Goal: Task Accomplishment & Management: Manage account settings

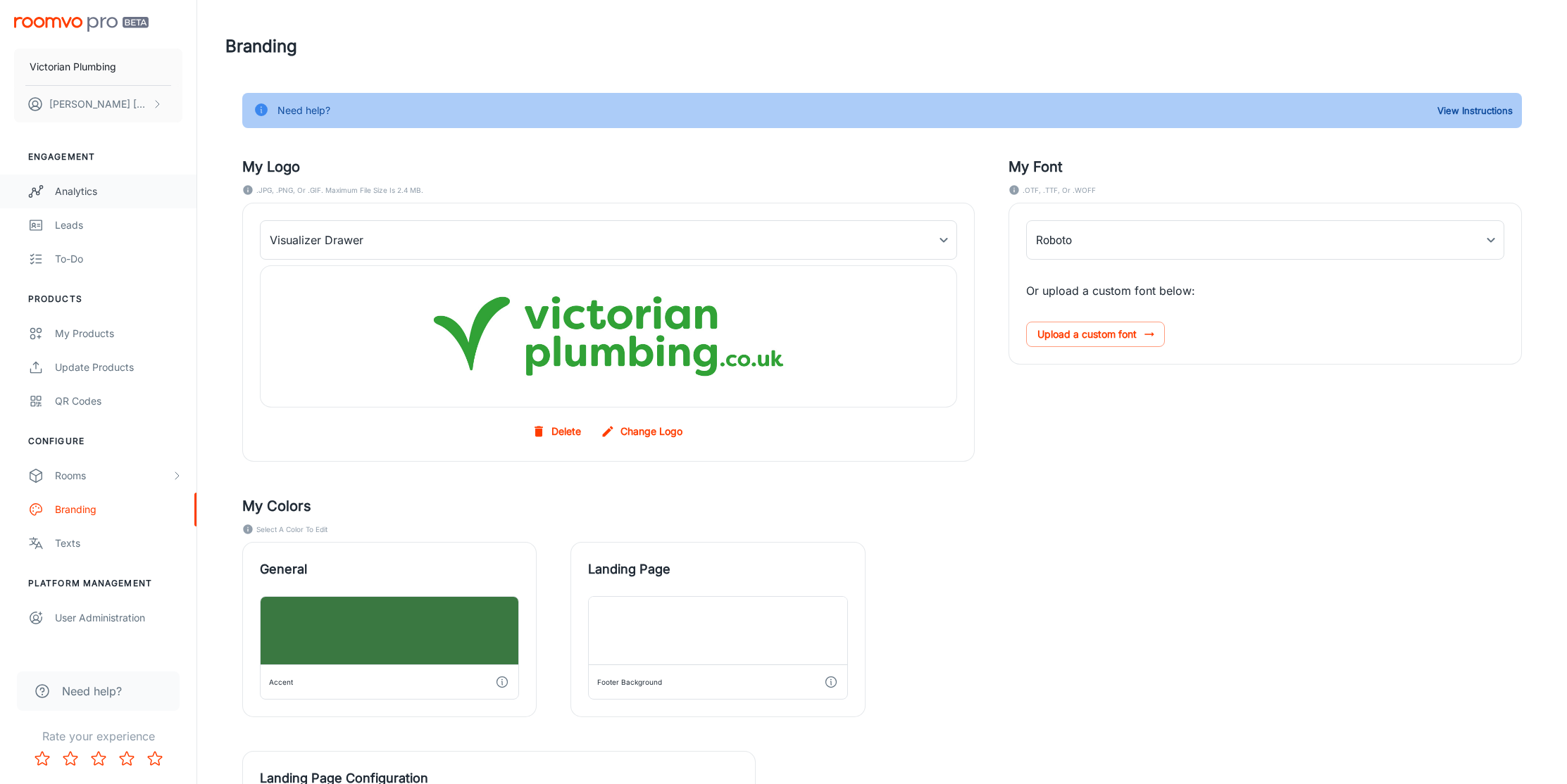
type input "SourceSans3-Regular"
click at [64, 323] on link "My Products" at bounding box center [98, 333] width 196 height 34
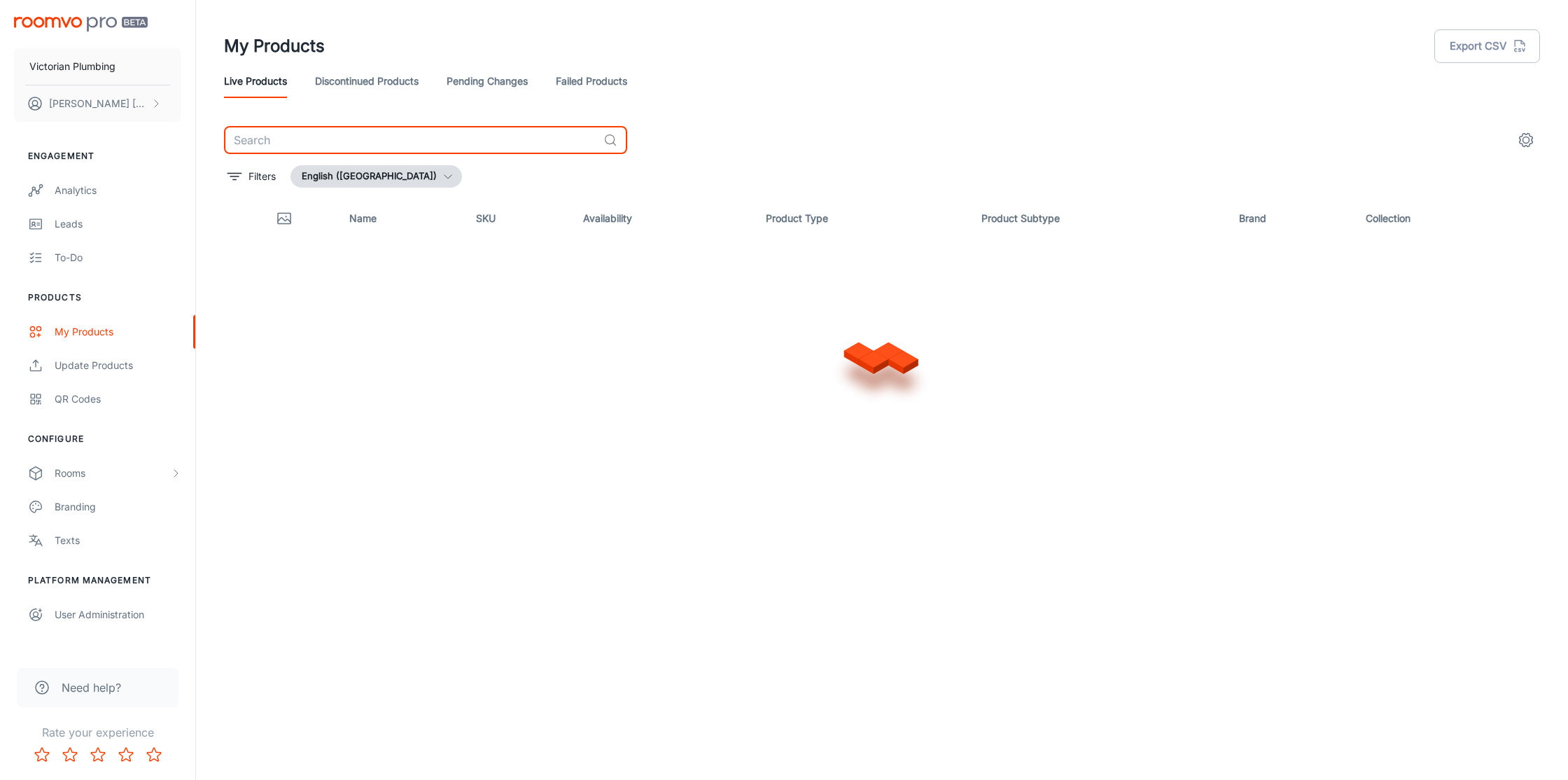
click at [411, 150] on input "text" at bounding box center [411, 140] width 373 height 28
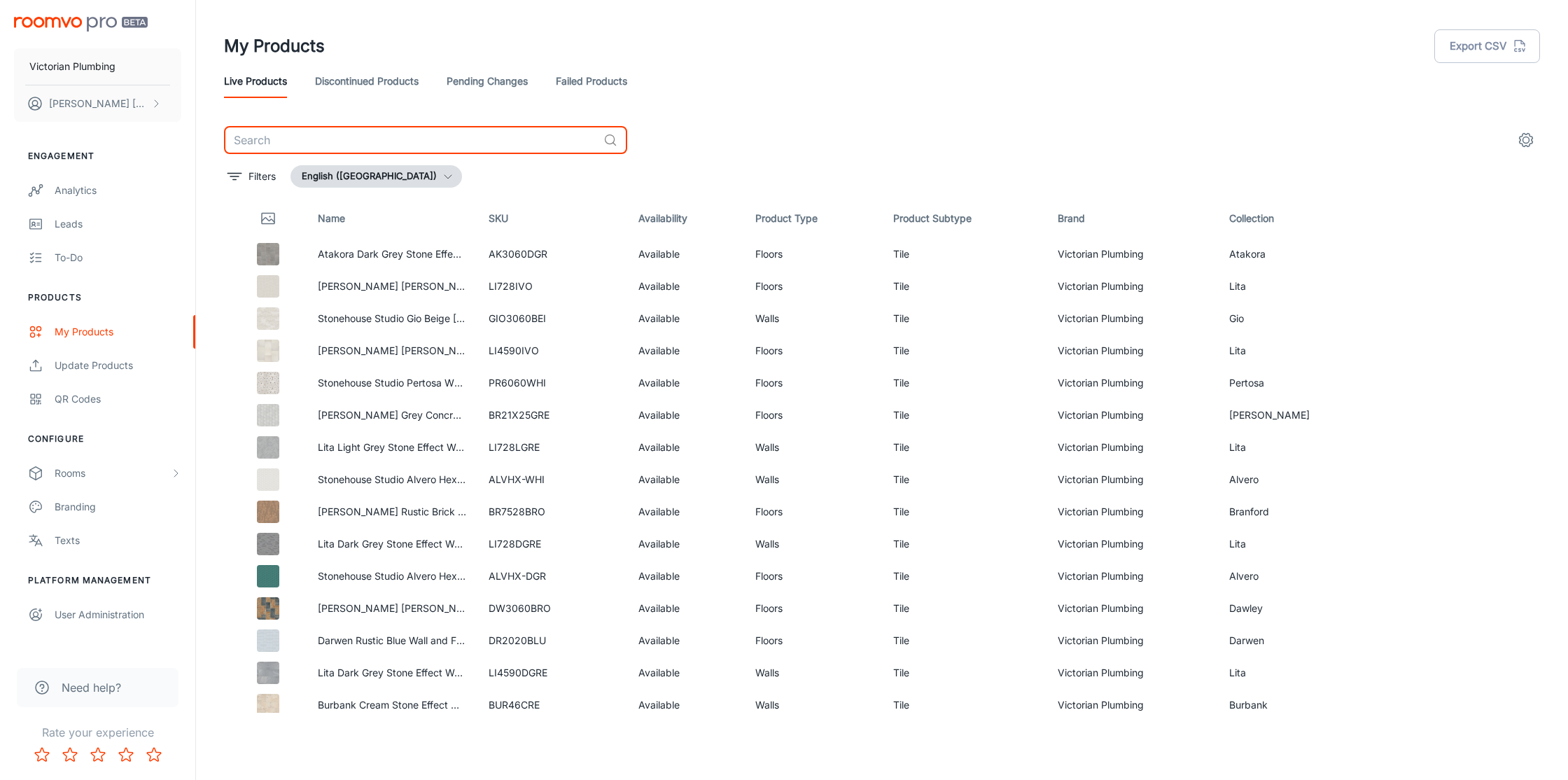
paste input "HAR1020BLU"
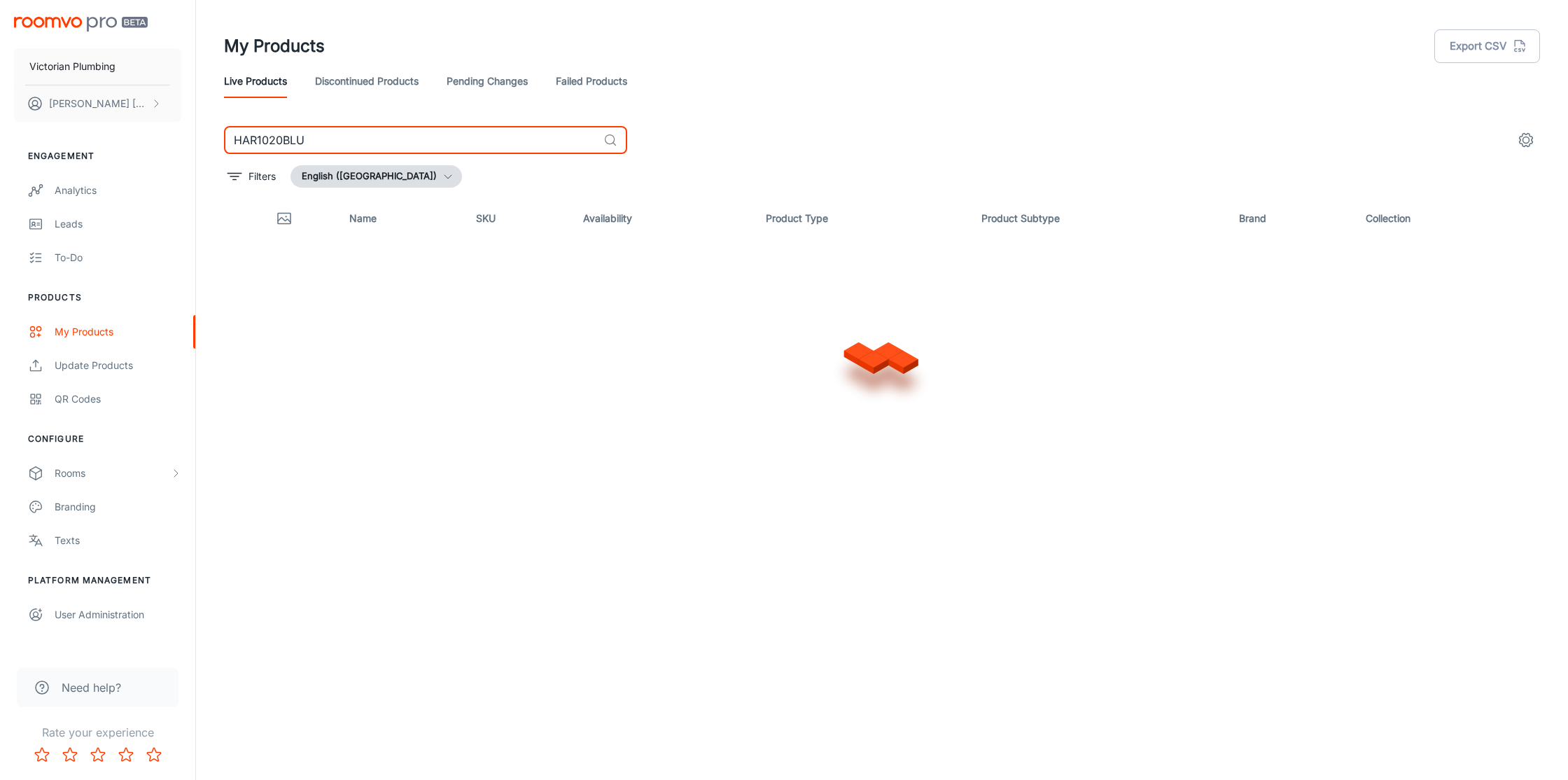
type input "HAR1020BLU"
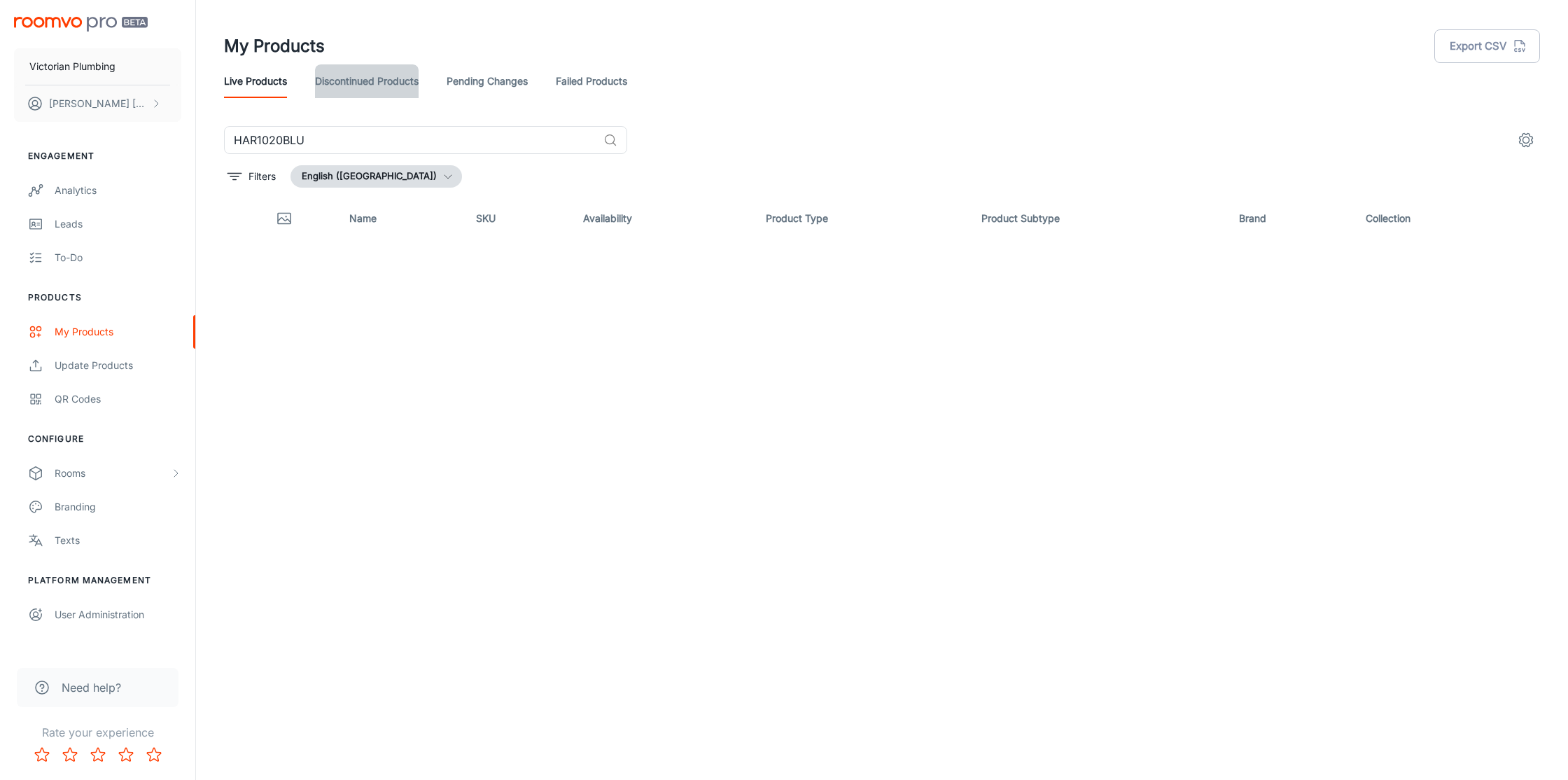
click at [387, 79] on link "Discontinued Products" at bounding box center [366, 81] width 103 height 34
click at [476, 81] on link "Pending Changes" at bounding box center [487, 81] width 81 height 34
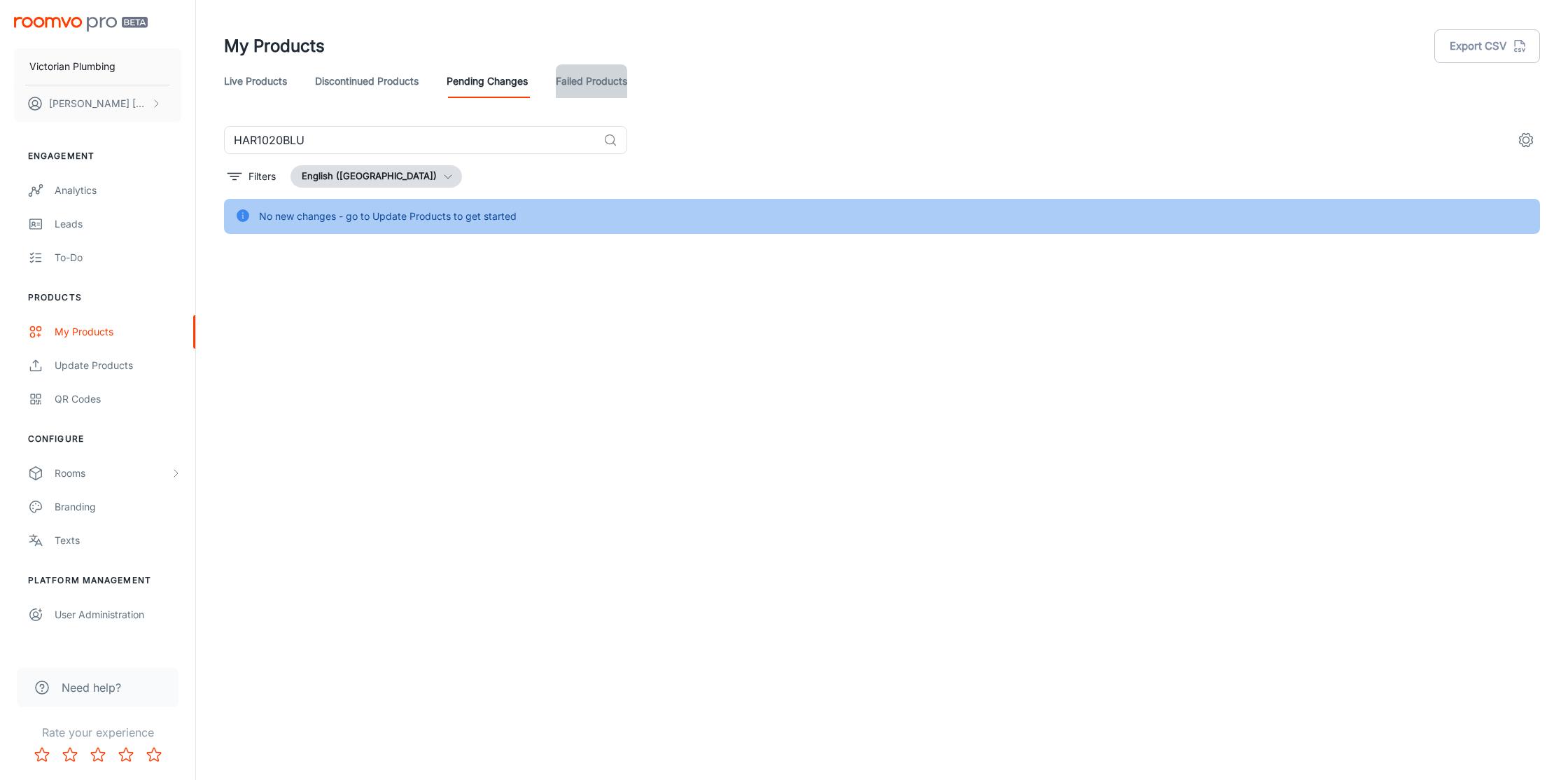
click at [596, 80] on link "Failed Products" at bounding box center [591, 81] width 71 height 34
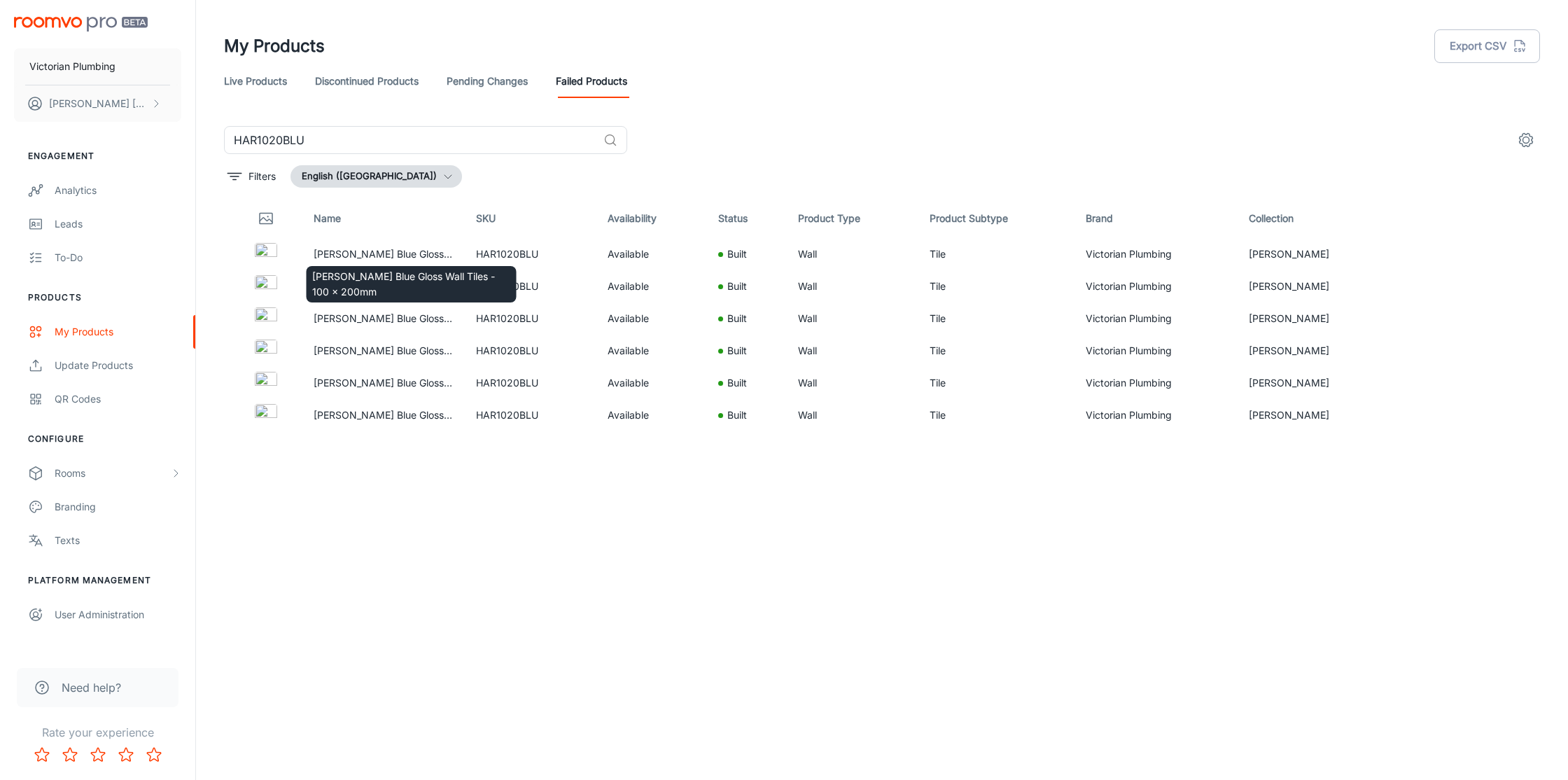
click at [386, 256] on div "[PERSON_NAME] Blue Gloss Wall Tiles - 100 x 200mm" at bounding box center [411, 280] width 213 height 48
click at [1478, 255] on link "See in Visualizer" at bounding box center [1487, 255] width 24 height 24
click at [269, 84] on link "Live Products" at bounding box center [255, 81] width 63 height 34
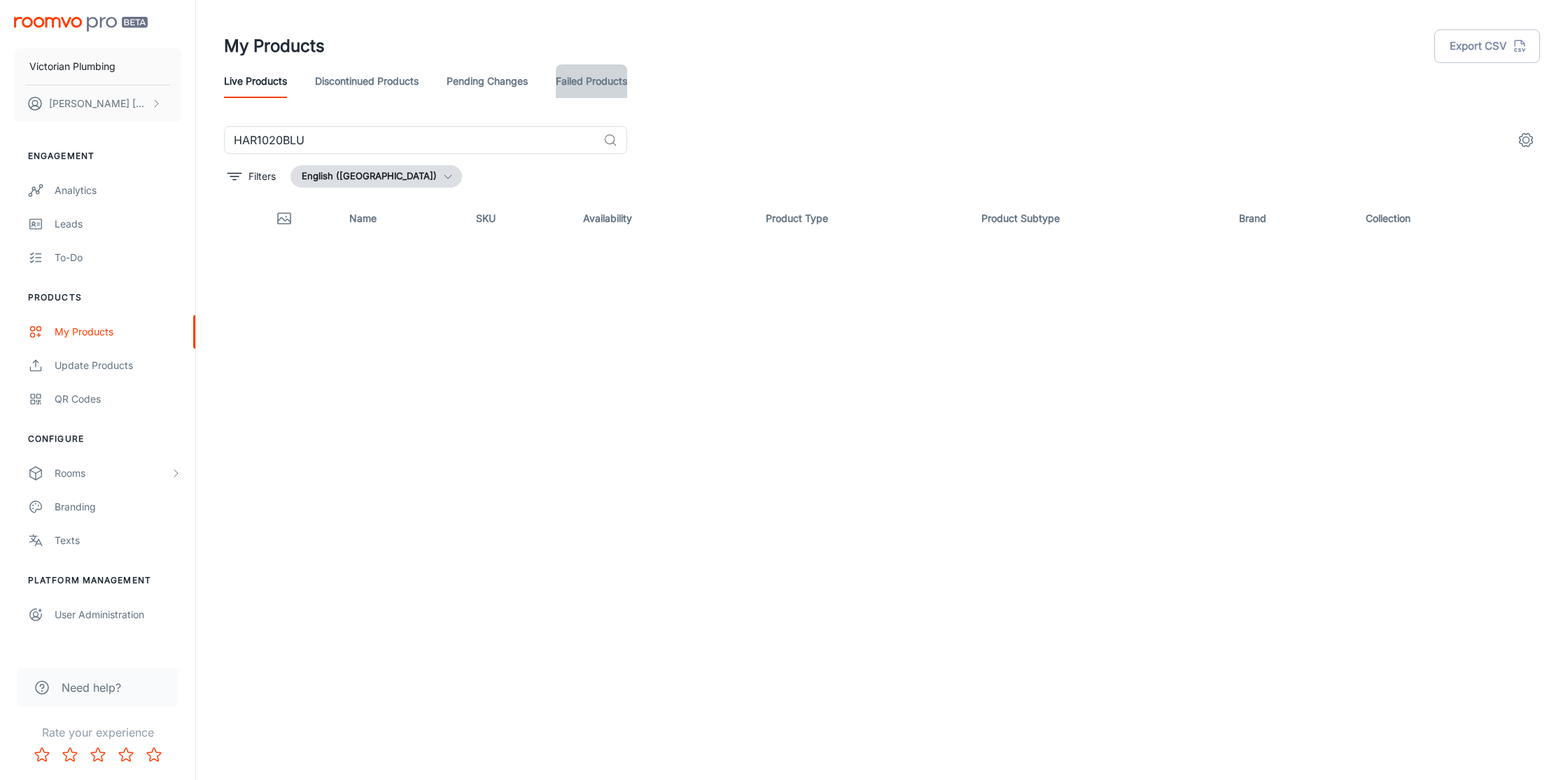
click at [607, 81] on link "Failed Products" at bounding box center [591, 81] width 71 height 34
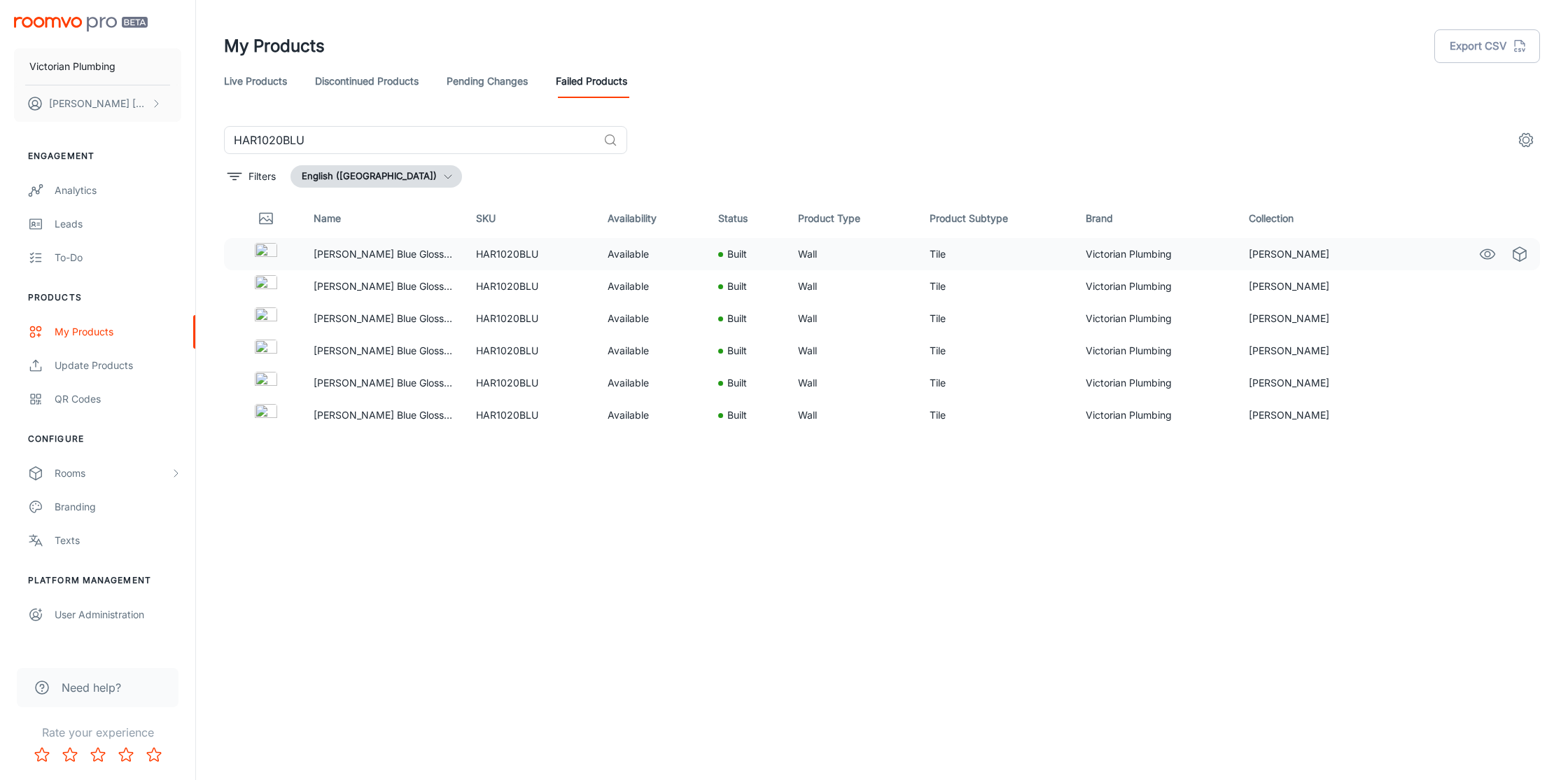
click at [265, 254] on img at bounding box center [265, 254] width 22 height 22
click at [372, 252] on p "[PERSON_NAME] Blue Gloss Wall Tiles - 100 x 200mm" at bounding box center [384, 254] width 140 height 16
click at [742, 253] on div "Built" at bounding box center [747, 254] width 58 height 16
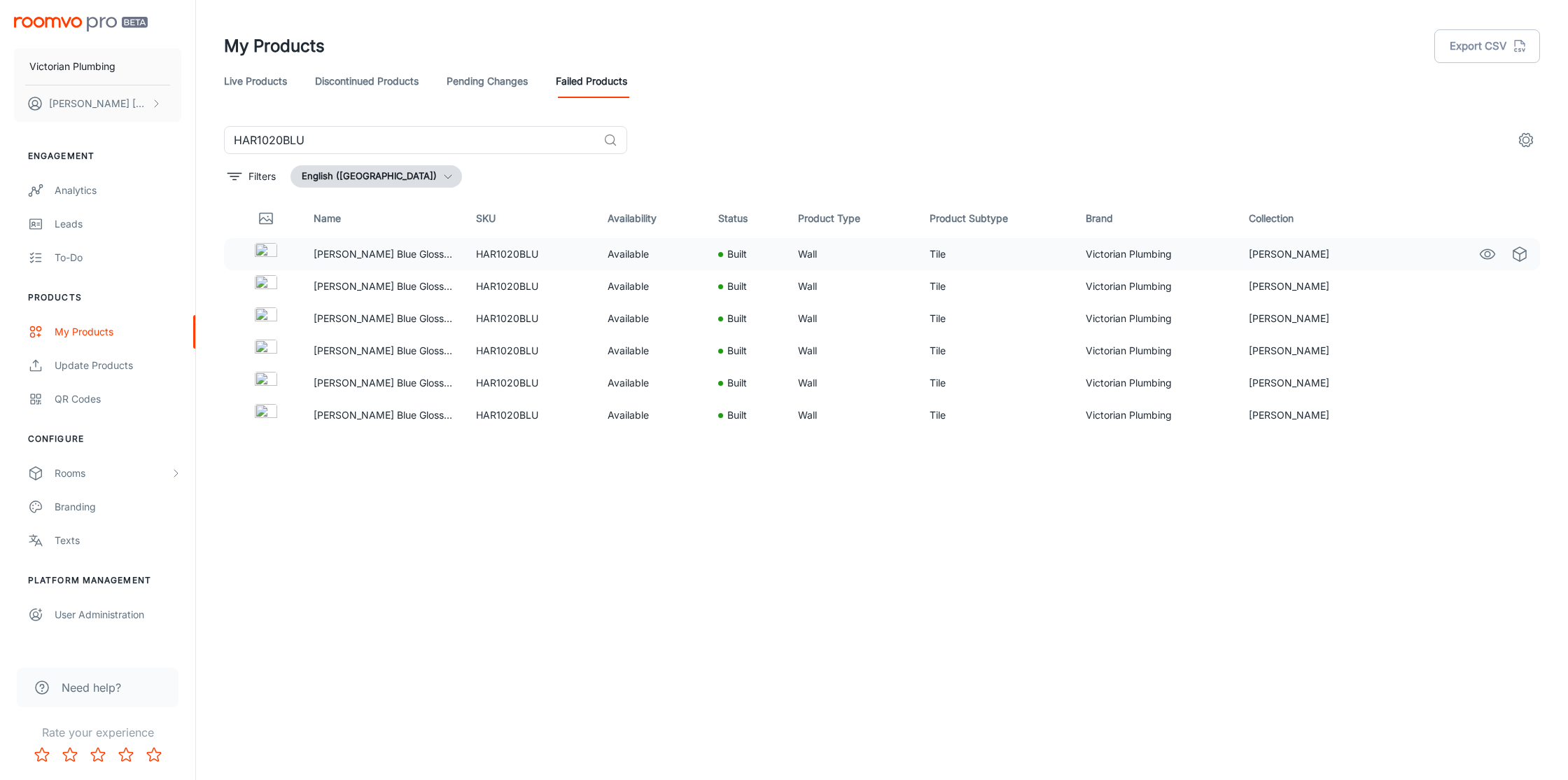
click at [742, 253] on div "Built" at bounding box center [747, 254] width 58 height 16
click at [477, 78] on link "Pending Changes" at bounding box center [487, 81] width 81 height 34
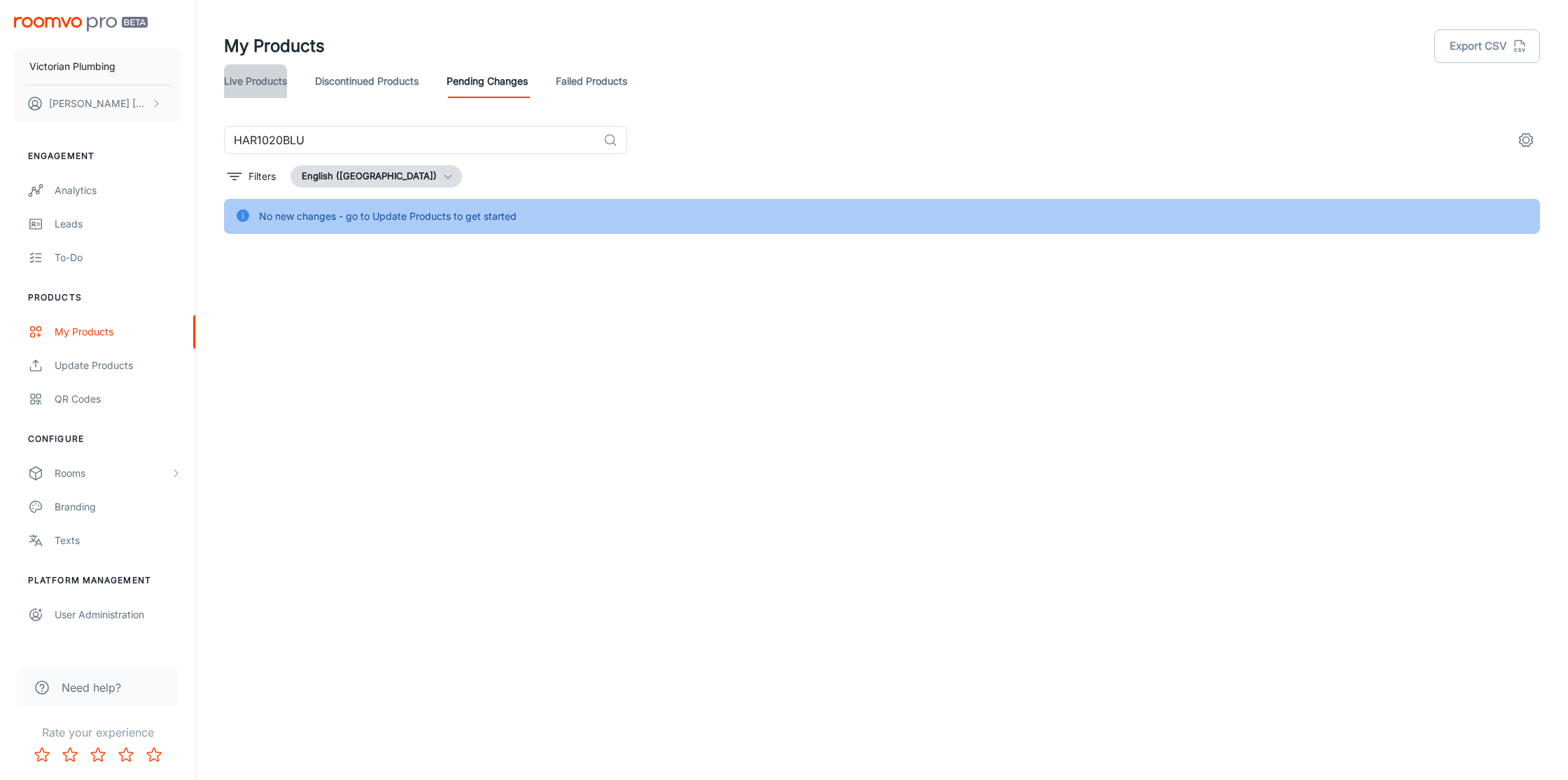
click at [278, 83] on link "Live Products" at bounding box center [255, 81] width 63 height 34
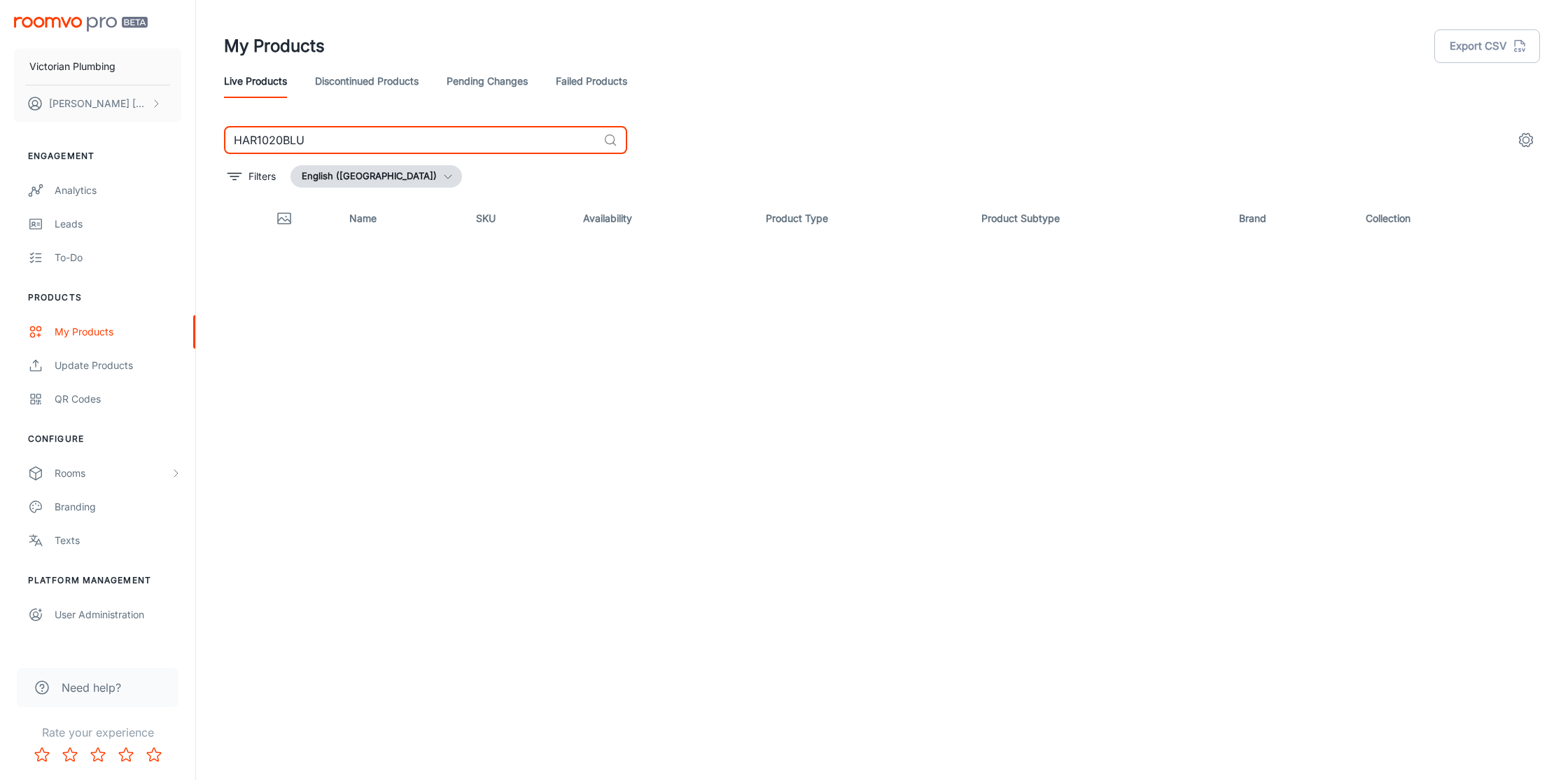
drag, startPoint x: 352, startPoint y: 145, endPoint x: 198, endPoint y: 142, distance: 154.0
click at [198, 142] on div "My Products Export CSV Live Products Discontinued Products Pending Changes Fail…" at bounding box center [881, 385] width 1372 height 769
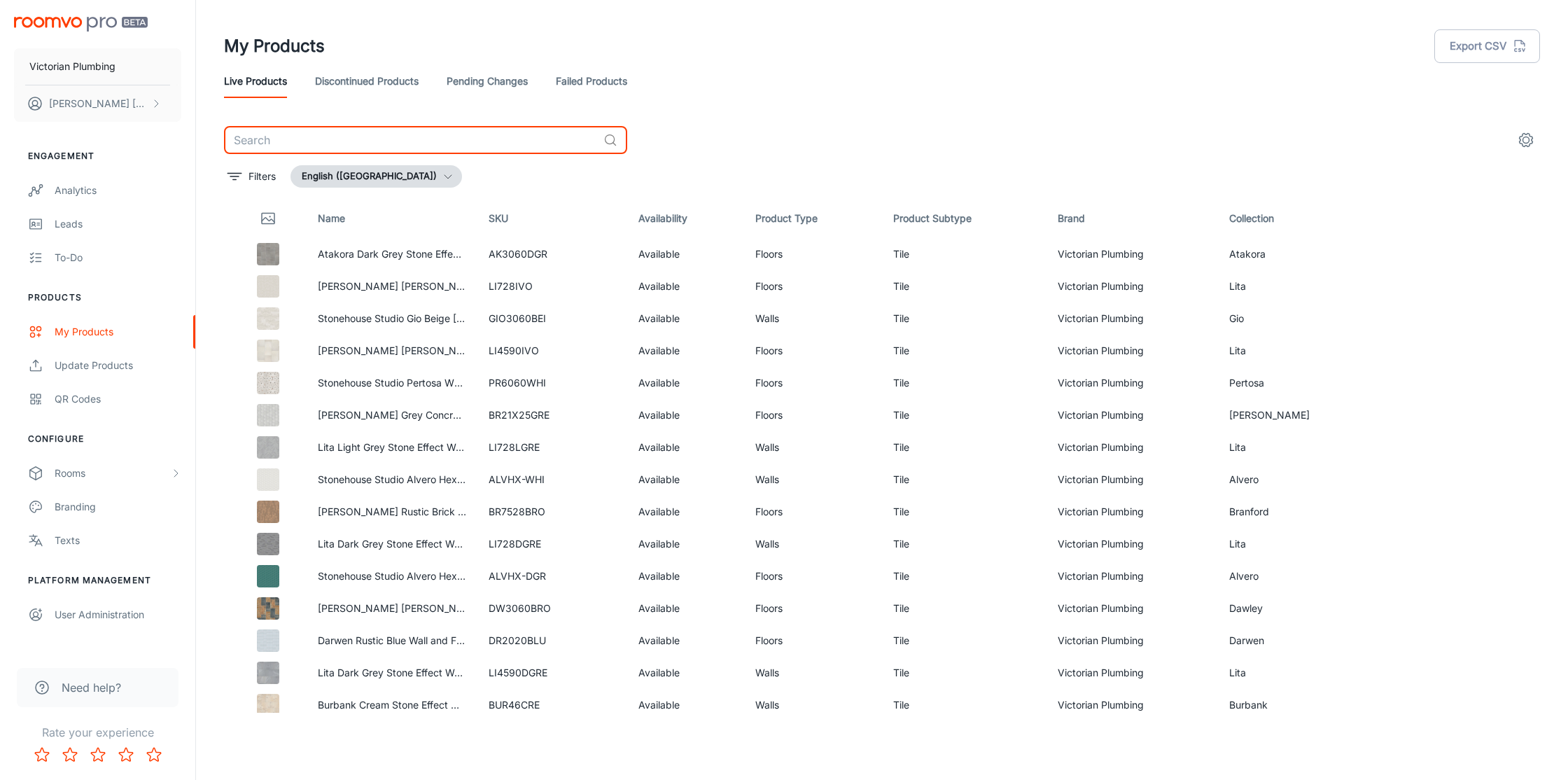
click at [343, 73] on link "Discontinued Products" at bounding box center [366, 81] width 103 height 34
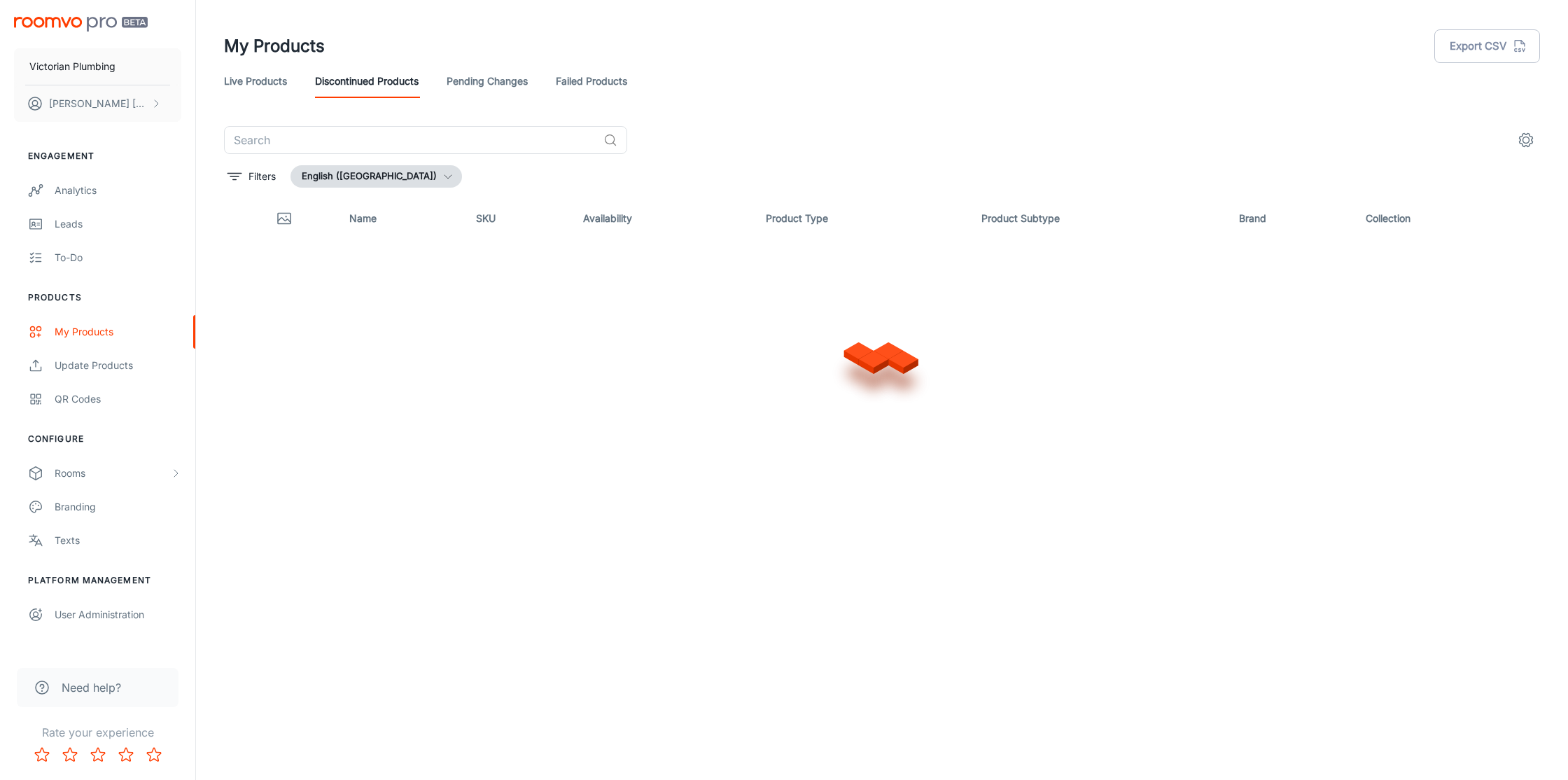
click at [616, 87] on link "Failed Products" at bounding box center [591, 81] width 71 height 34
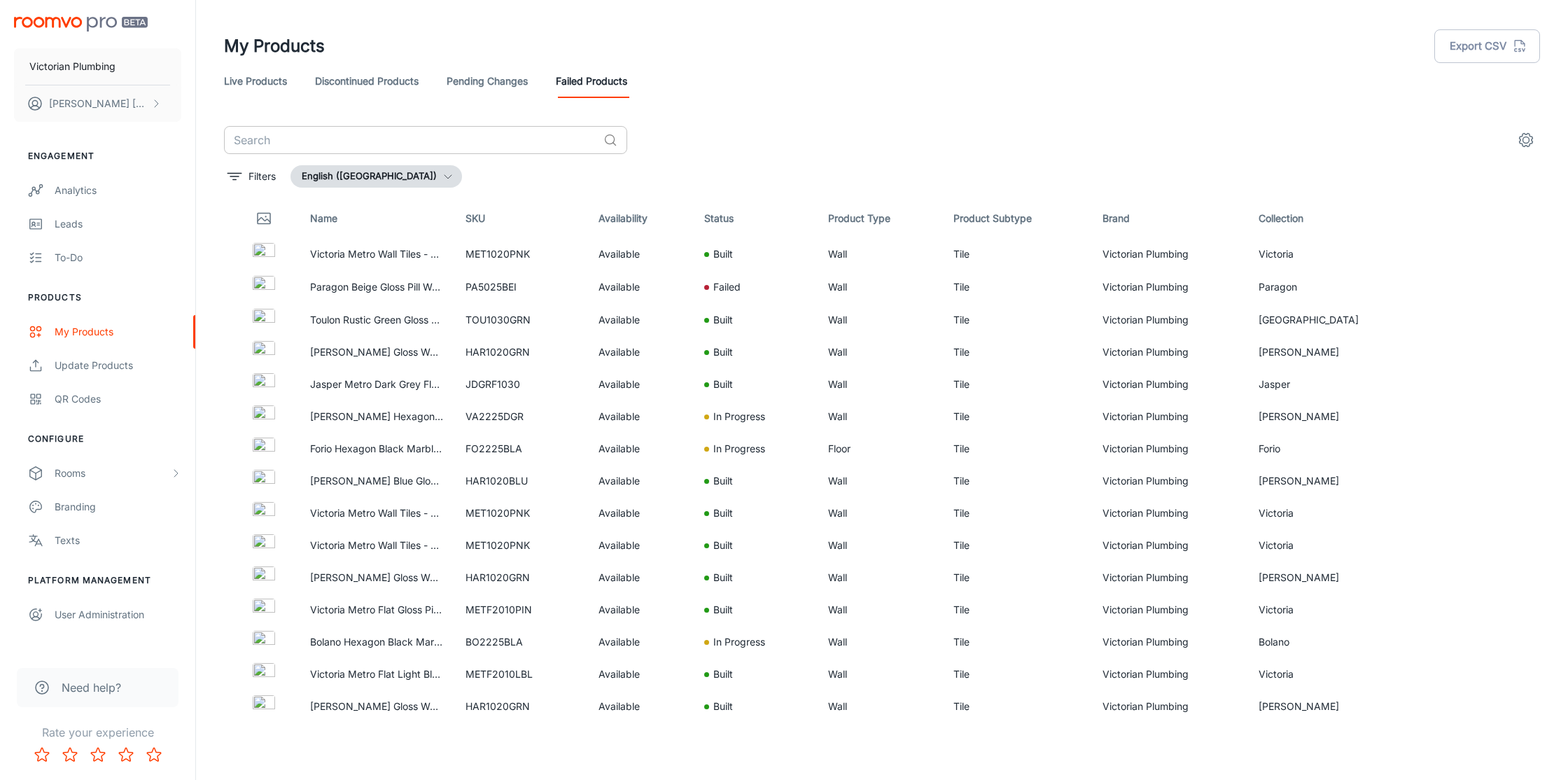
click at [481, 143] on input "text" at bounding box center [411, 140] width 373 height 28
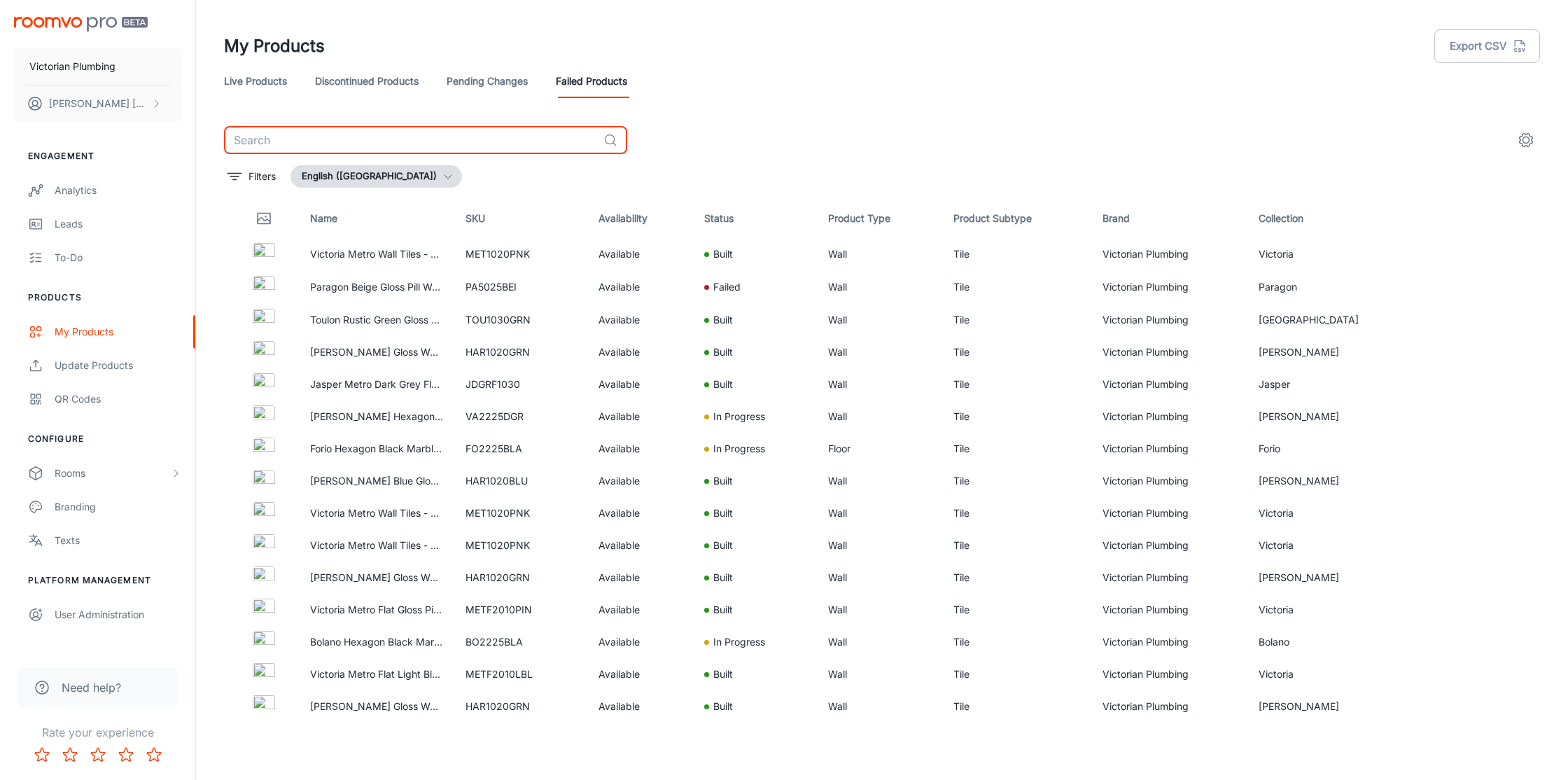
paste input "HAR1020BLU"
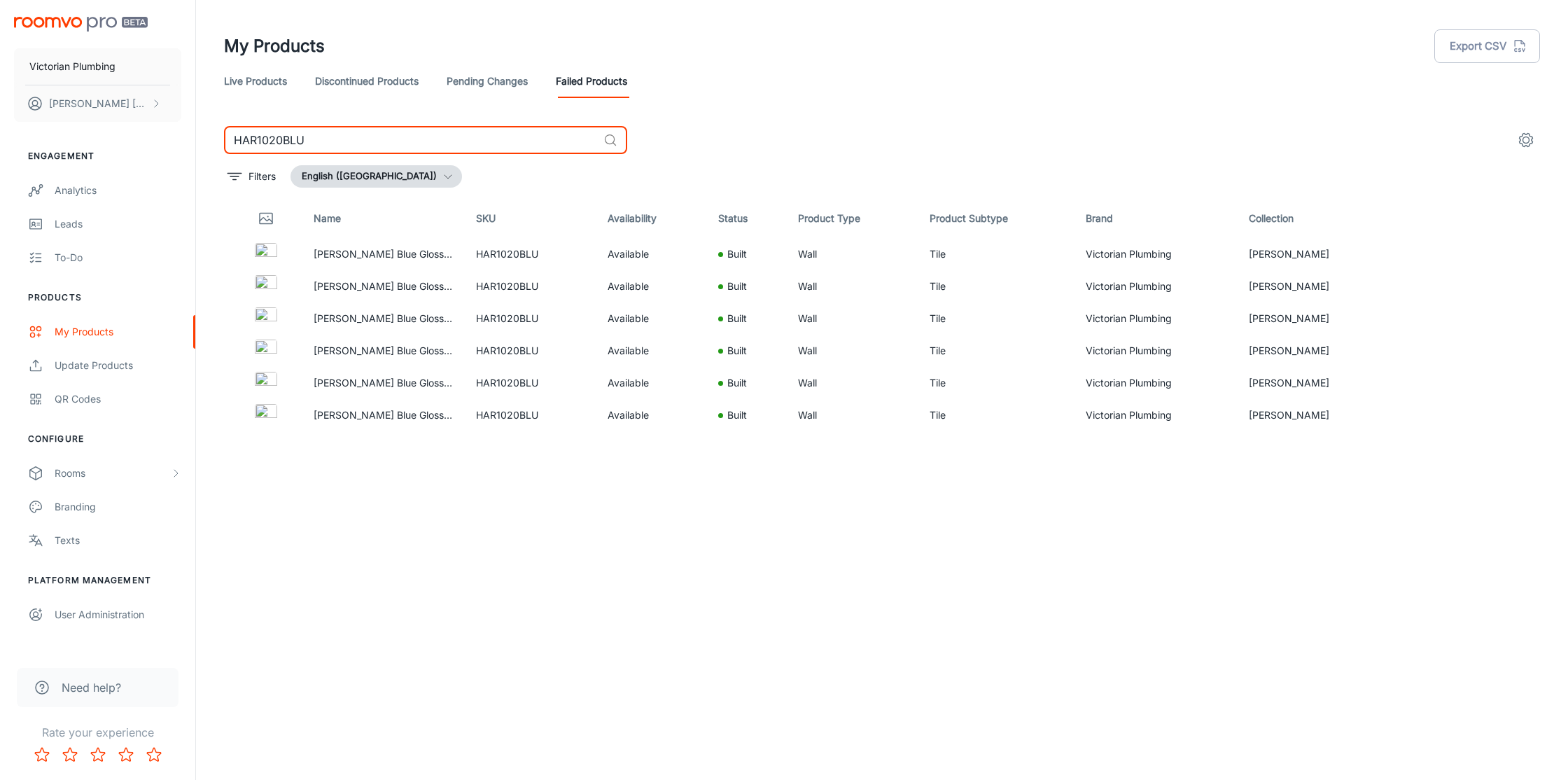
type input "HAR1020BLU"
